Goal: Task Accomplishment & Management: Complete application form

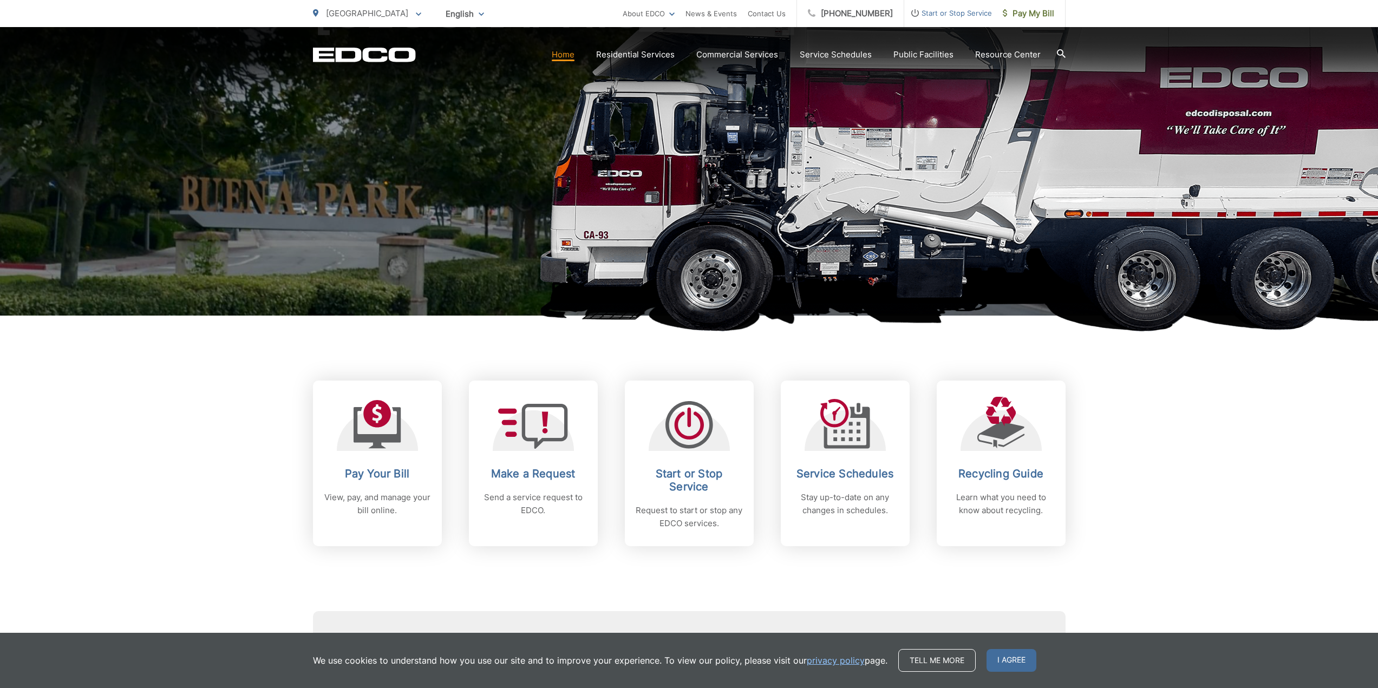
scroll to position [162, 0]
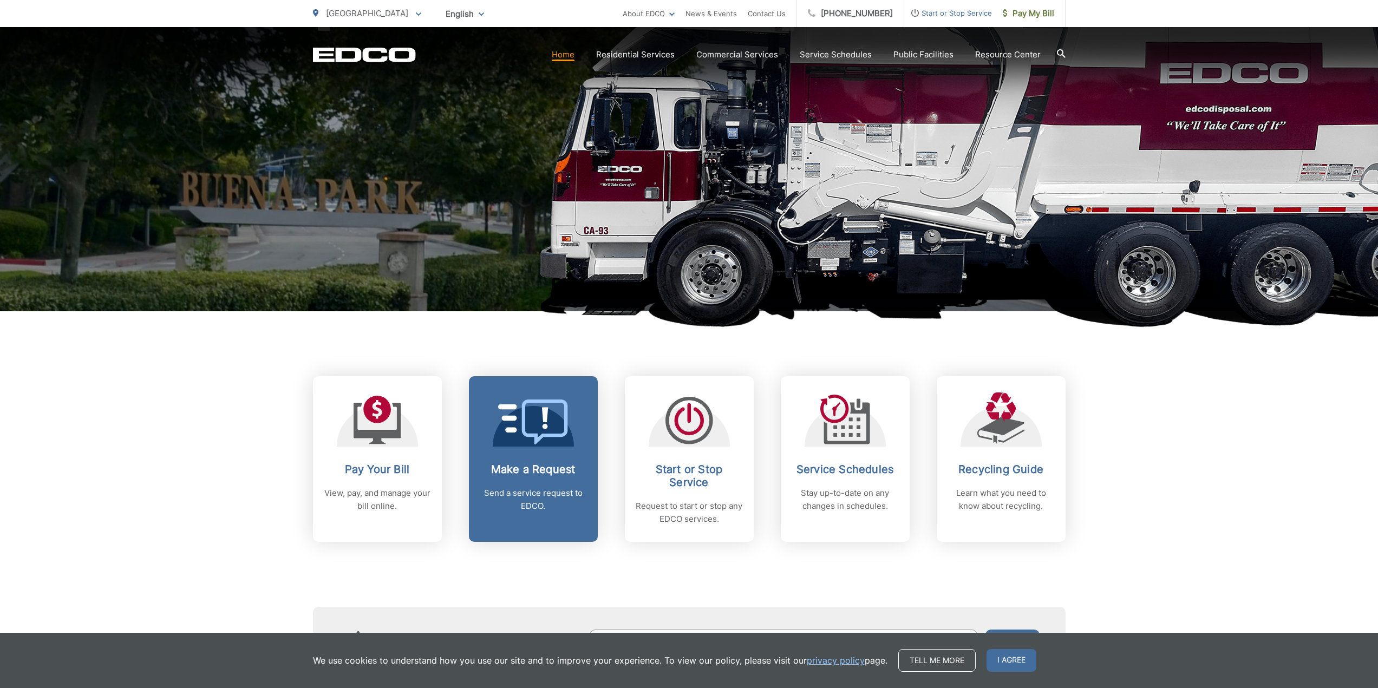
click at [558, 463] on link "Make a Request Send a service request to EDCO." at bounding box center [533, 459] width 129 height 166
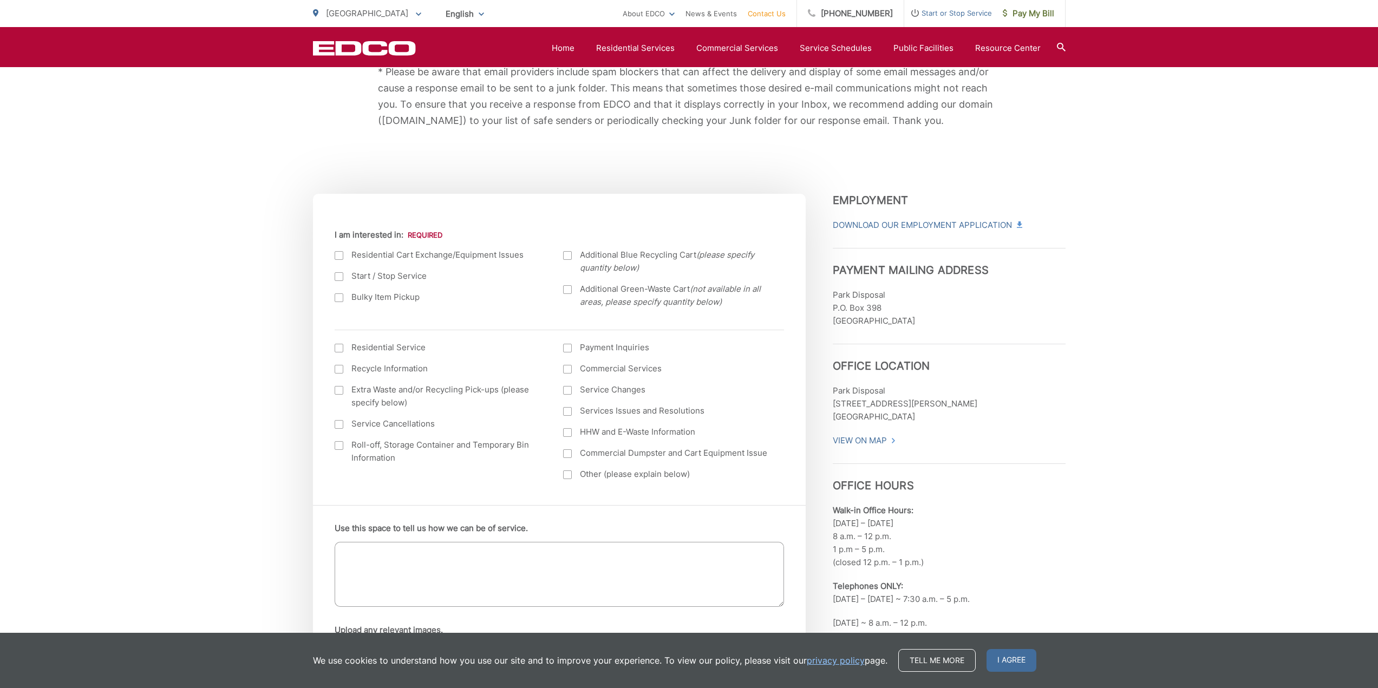
scroll to position [271, 0]
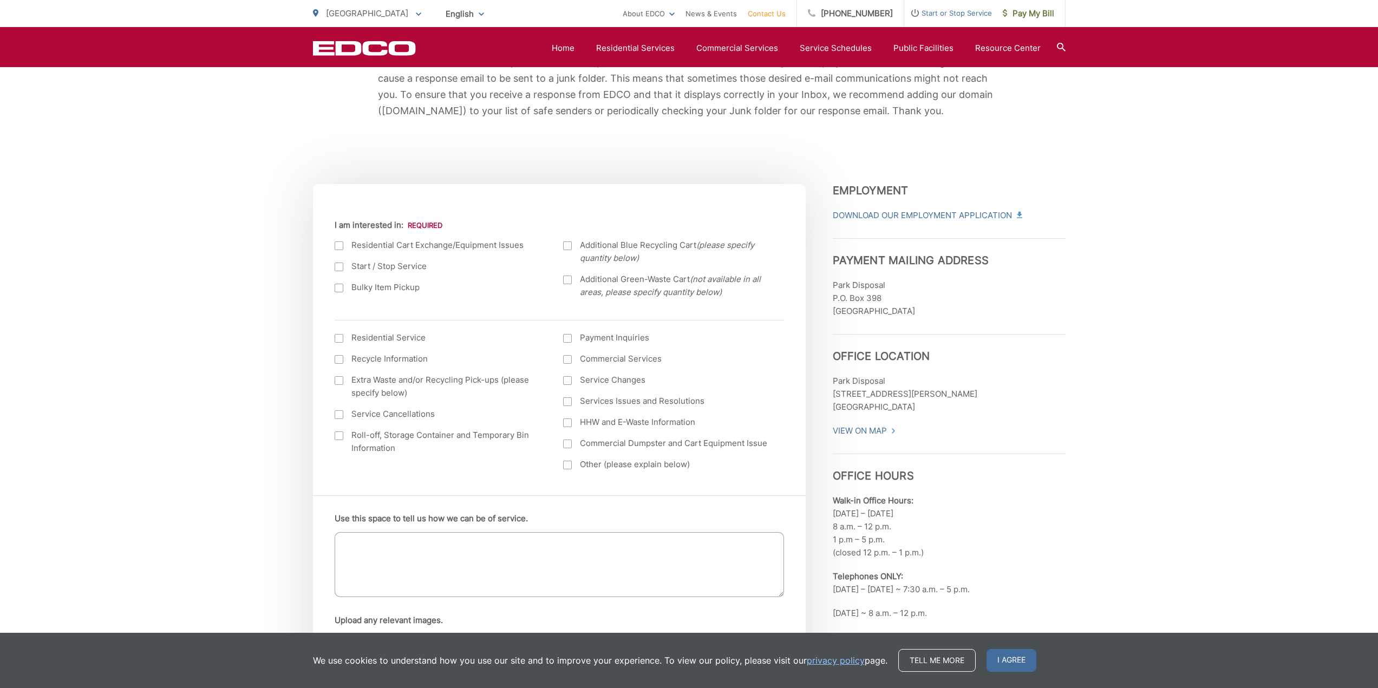
click at [337, 285] on div at bounding box center [339, 288] width 9 height 9
click at [0, 0] on input "Bulky Item Pickup" at bounding box center [0, 0] width 0 height 0
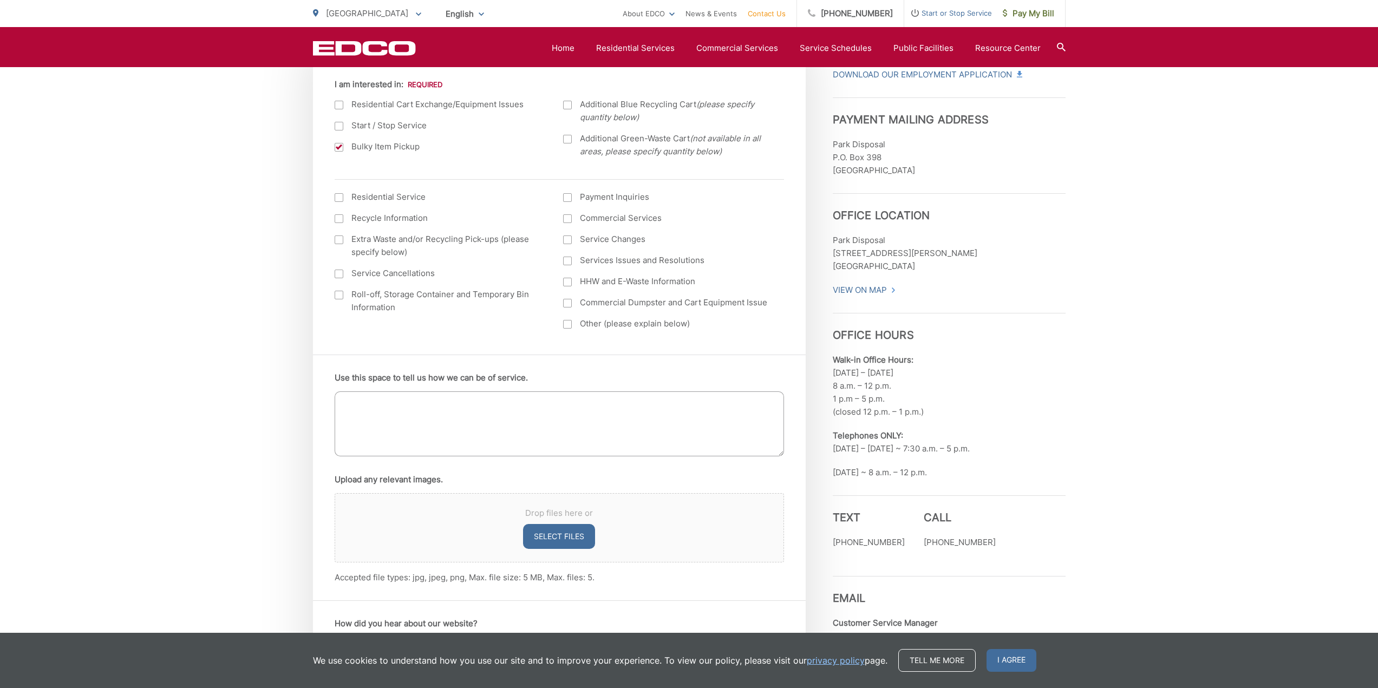
scroll to position [433, 0]
